Goal: Task Accomplishment & Management: Complete application form

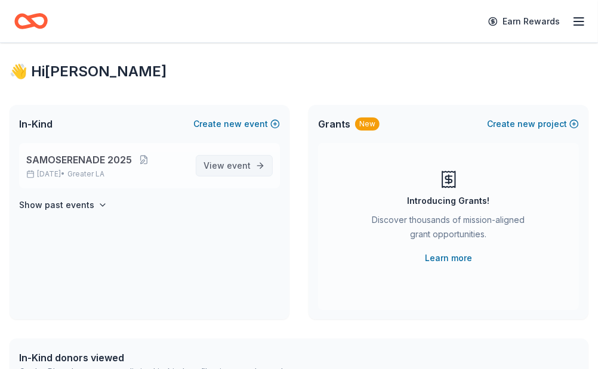
click at [228, 164] on span "event" at bounding box center [239, 165] width 24 height 10
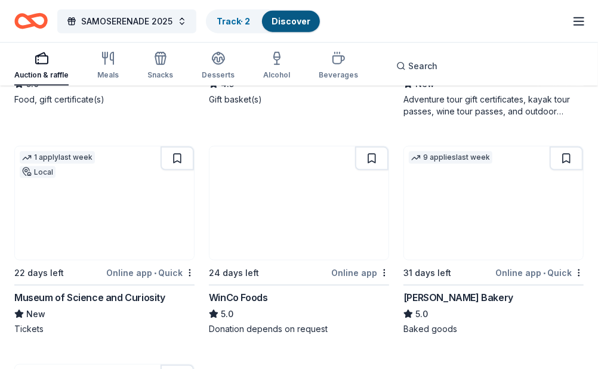
scroll to position [2769, 0]
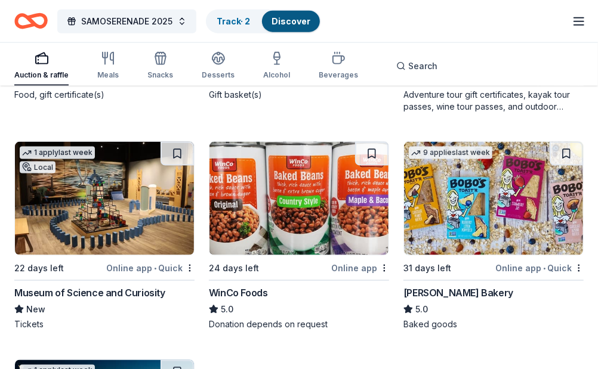
click at [491, 232] on img at bounding box center [493, 198] width 179 height 113
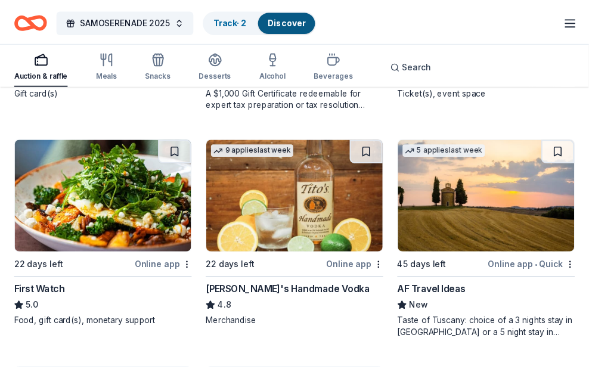
scroll to position [3432, 0]
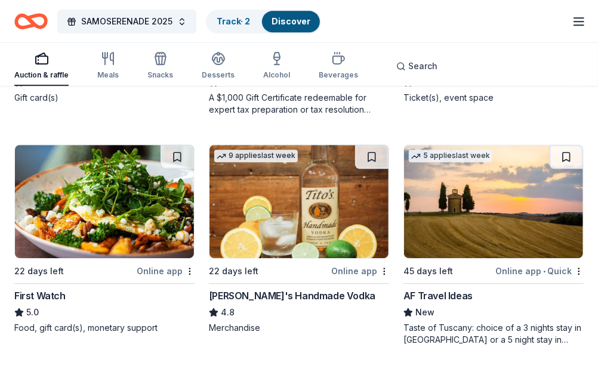
click at [309, 230] on img at bounding box center [298, 201] width 179 height 113
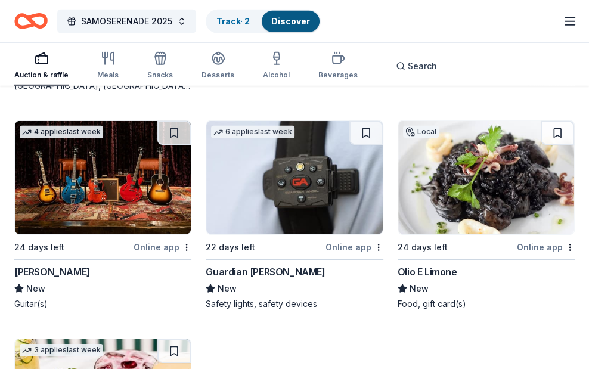
scroll to position [5039, 0]
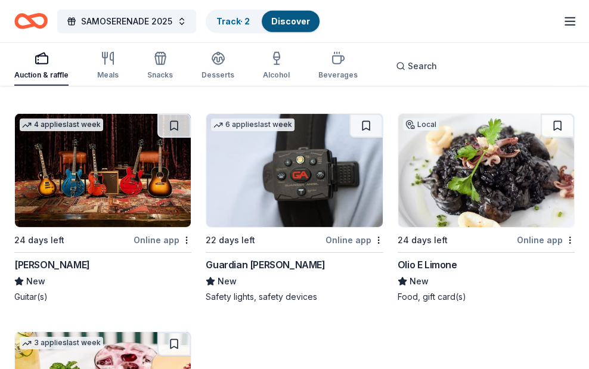
click at [130, 204] on img at bounding box center [103, 170] width 176 height 113
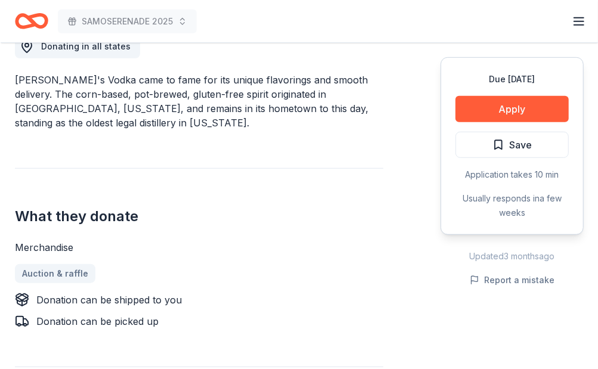
scroll to position [383, 0]
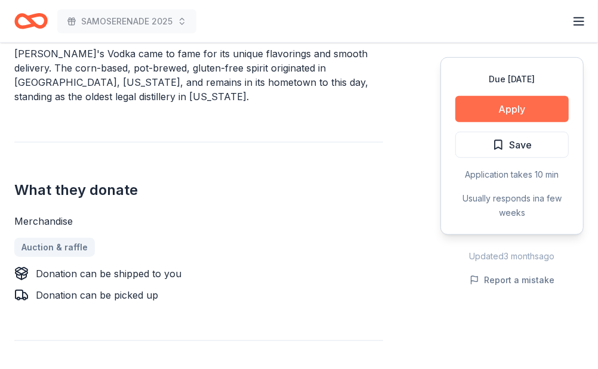
click at [527, 109] on button "Apply" at bounding box center [511, 109] width 113 height 26
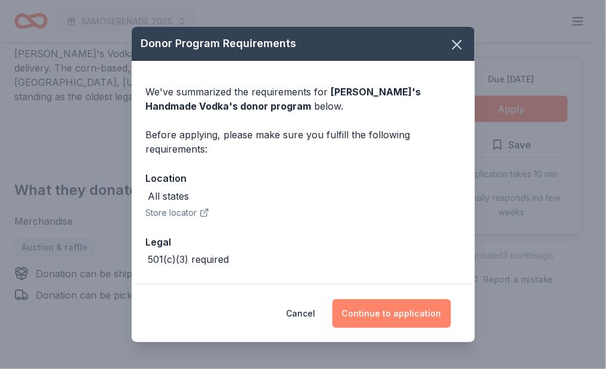
click at [407, 311] on button "Continue to application" at bounding box center [392, 313] width 119 height 29
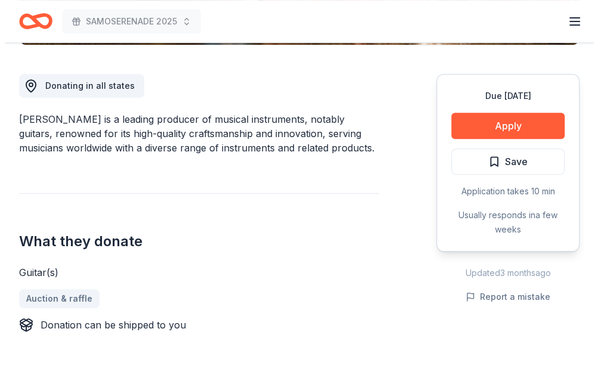
scroll to position [320, 0]
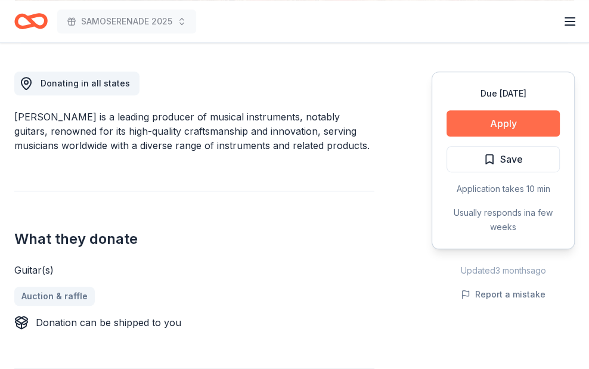
click at [498, 120] on button "Apply" at bounding box center [503, 123] width 113 height 26
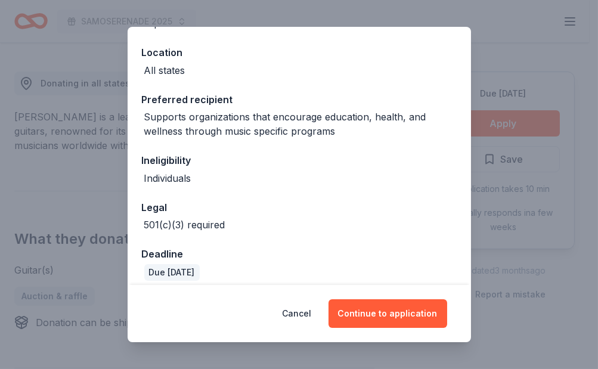
scroll to position [136, 0]
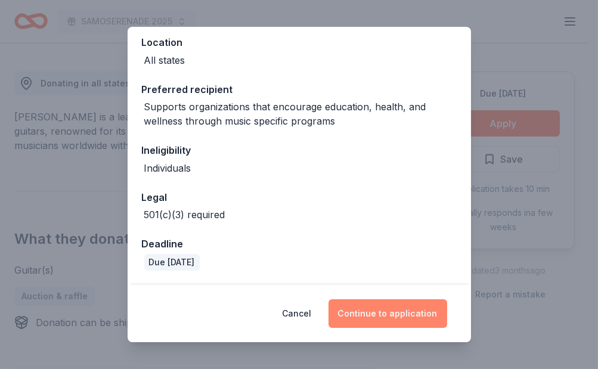
click at [394, 318] on button "Continue to application" at bounding box center [388, 313] width 119 height 29
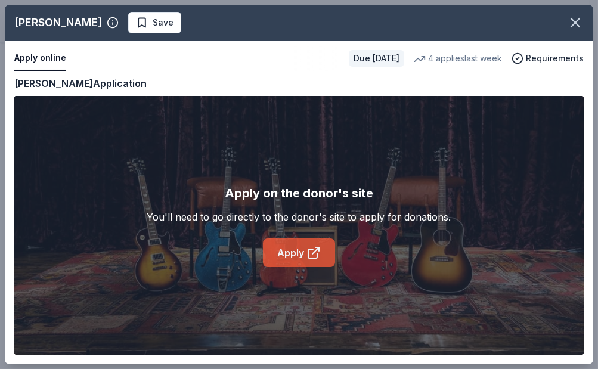
click at [293, 259] on link "Apply" at bounding box center [299, 253] width 72 height 29
click at [296, 262] on link "Apply" at bounding box center [299, 253] width 72 height 29
click at [313, 253] on icon at bounding box center [315, 250] width 7 height 7
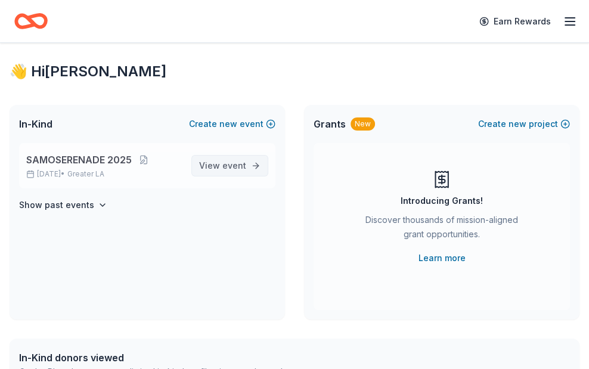
click at [248, 169] on link "View event" at bounding box center [229, 165] width 77 height 21
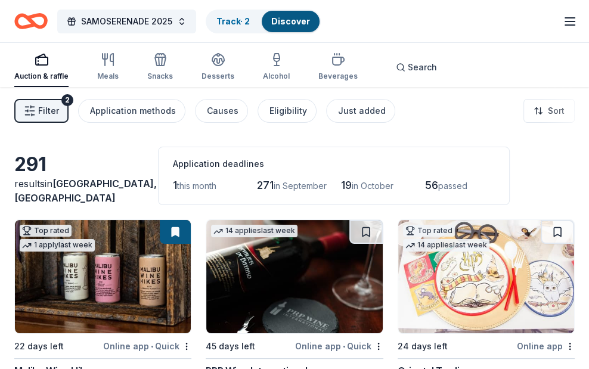
click at [46, 76] on div "Auction & raffle" at bounding box center [41, 77] width 54 height 10
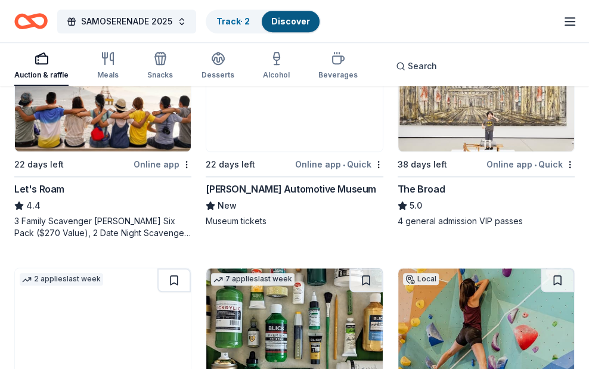
scroll to position [637, 0]
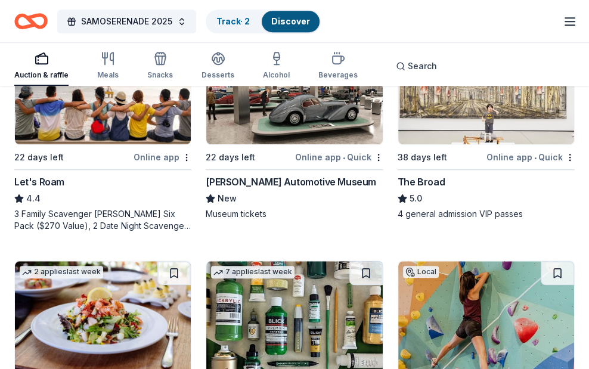
click at [120, 221] on div "3 Family Scavenger Hunt Six Pack ($270 Value), 2 Date Night Scavenger Hunt Two …" at bounding box center [102, 220] width 177 height 24
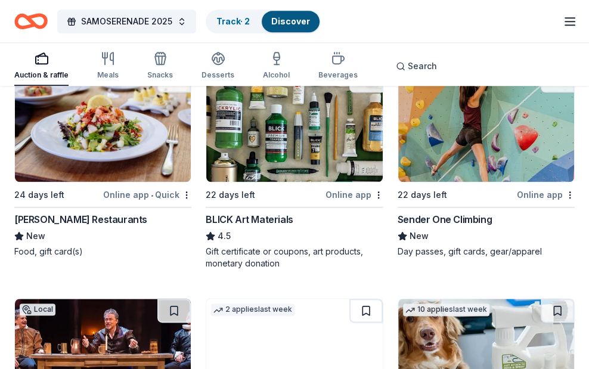
scroll to position [835, 0]
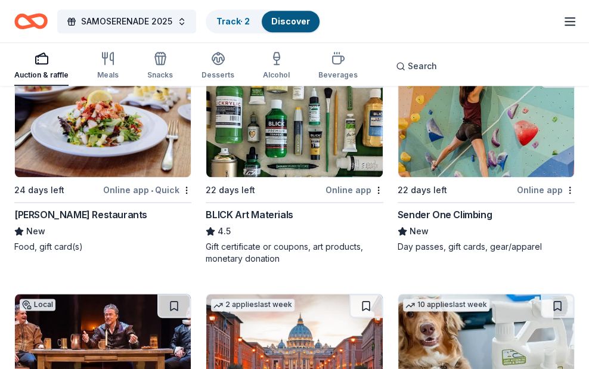
click at [100, 212] on div "[PERSON_NAME] Restaurants" at bounding box center [80, 215] width 133 height 14
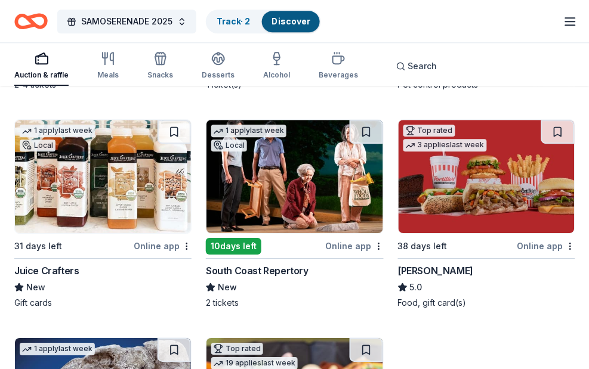
scroll to position [1222, 0]
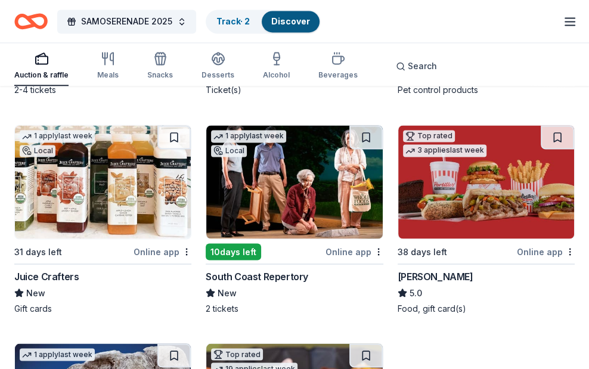
click at [117, 208] on img at bounding box center [103, 181] width 176 height 113
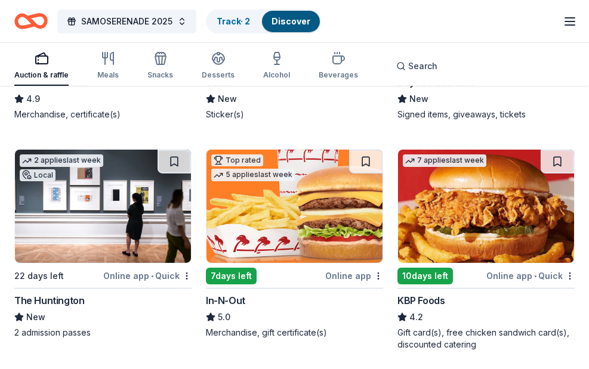
scroll to position [1871, 0]
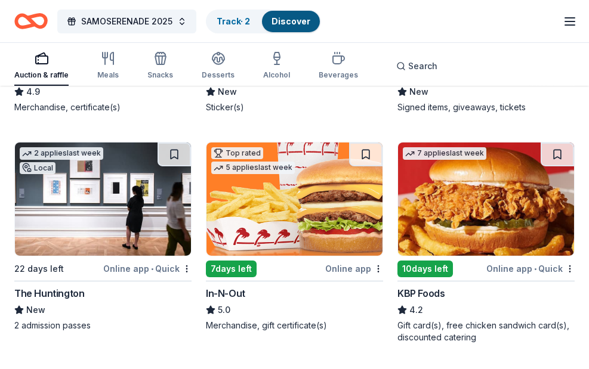
click at [450, 221] on img at bounding box center [486, 199] width 176 height 113
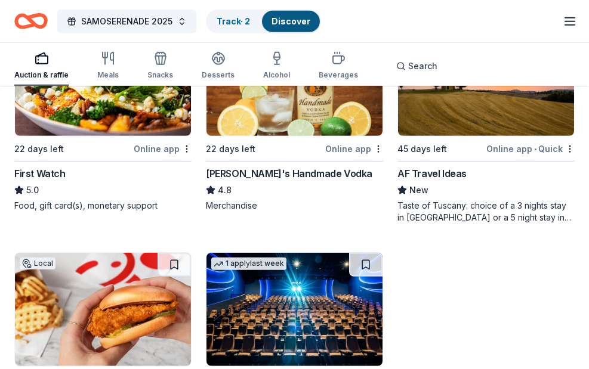
scroll to position [3719, 0]
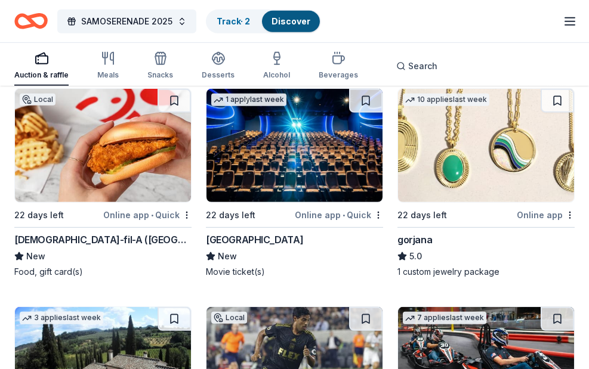
click at [107, 151] on img at bounding box center [103, 145] width 176 height 113
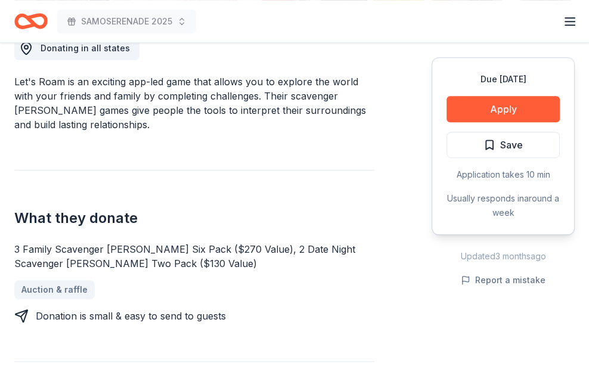
scroll to position [399, 0]
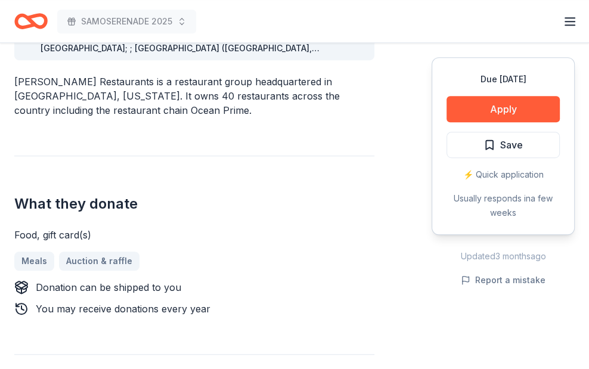
scroll to position [417, 0]
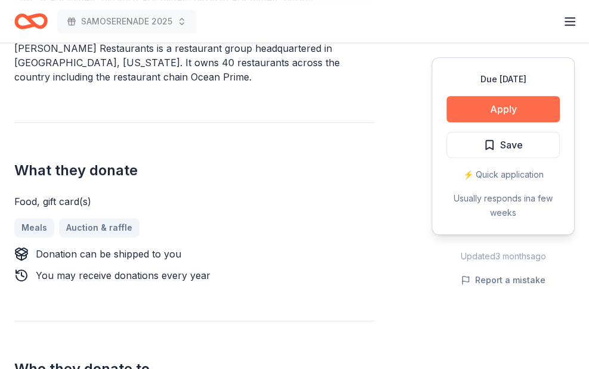
click at [510, 113] on button "Apply" at bounding box center [503, 109] width 113 height 26
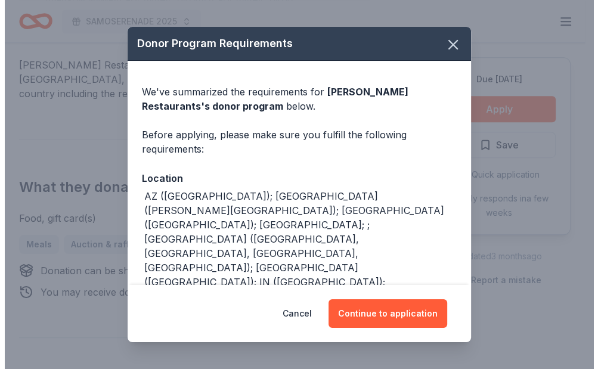
scroll to position [425, 0]
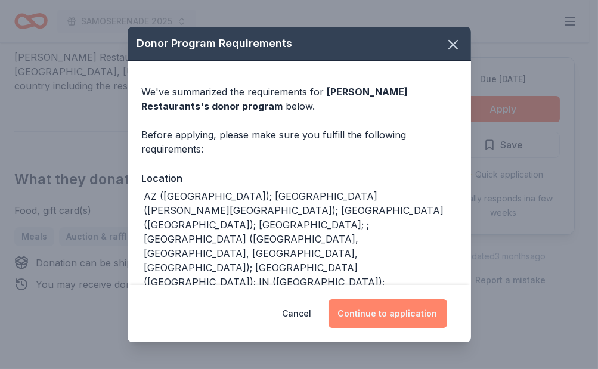
click at [386, 319] on button "Continue to application" at bounding box center [388, 313] width 119 height 29
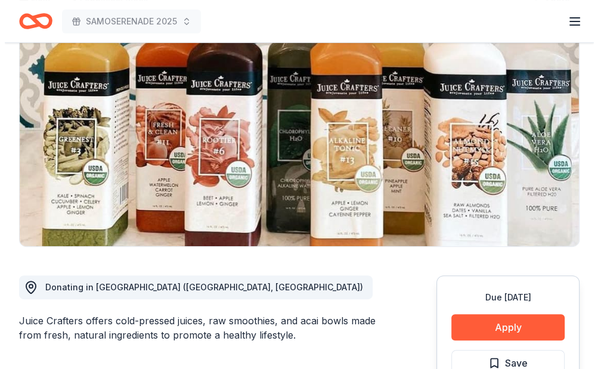
scroll to position [148, 0]
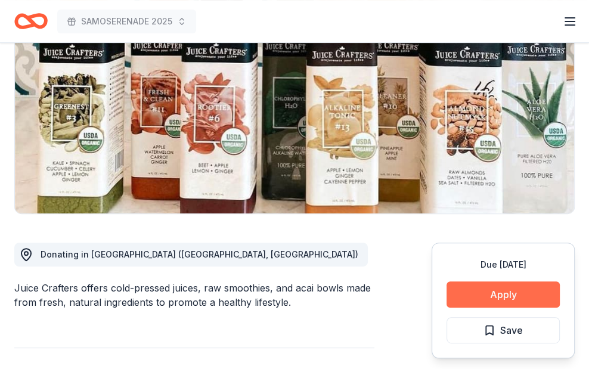
click at [507, 296] on button "Apply" at bounding box center [503, 294] width 113 height 26
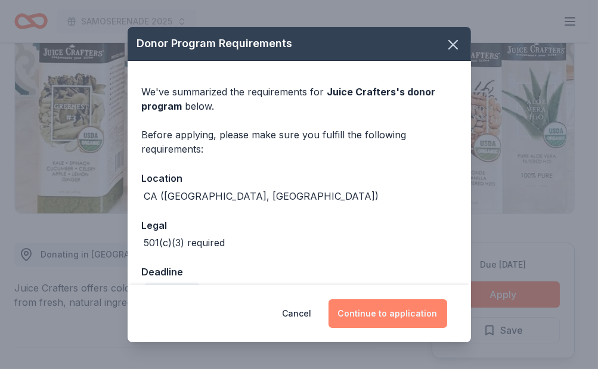
click at [377, 314] on button "Continue to application" at bounding box center [388, 313] width 119 height 29
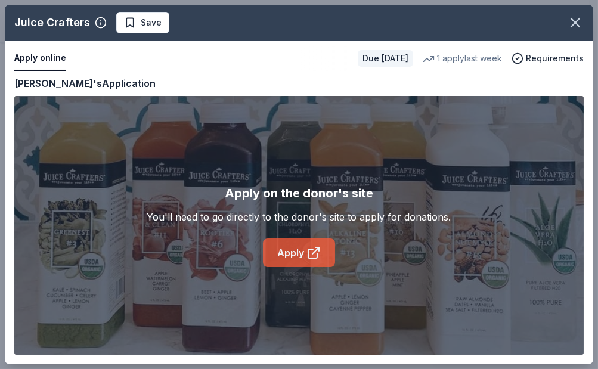
click at [278, 255] on link "Apply" at bounding box center [299, 253] width 72 height 29
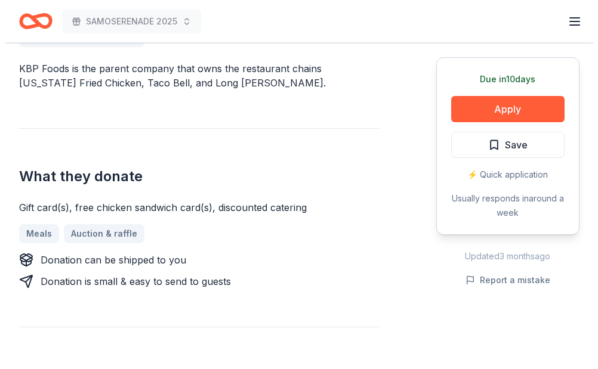
scroll to position [371, 0]
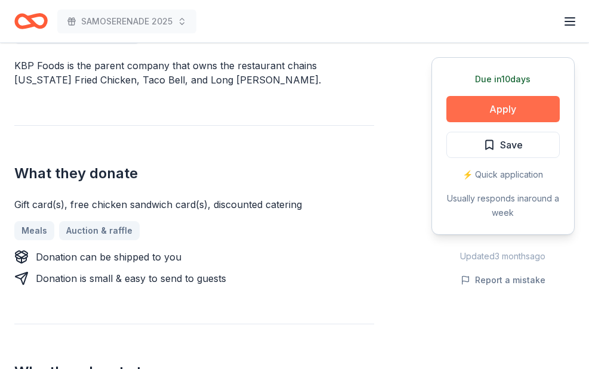
click at [508, 109] on button "Apply" at bounding box center [502, 109] width 113 height 26
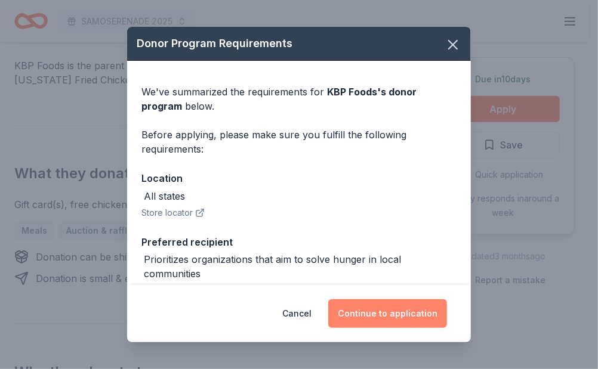
click at [388, 305] on button "Continue to application" at bounding box center [387, 313] width 119 height 29
